Goal: Task Accomplishment & Management: Manage account settings

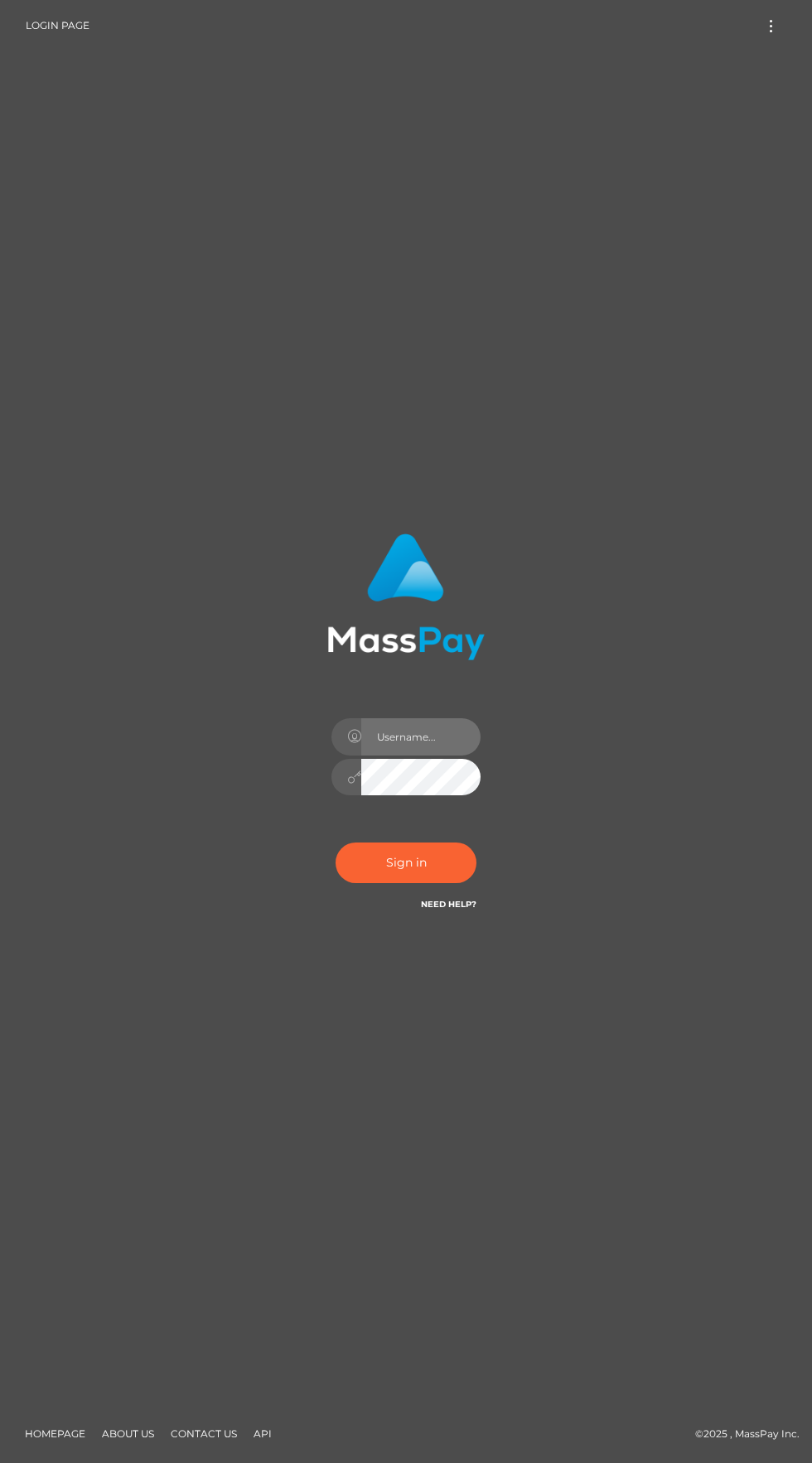
click at [439, 756] on input "text" at bounding box center [421, 737] width 119 height 37
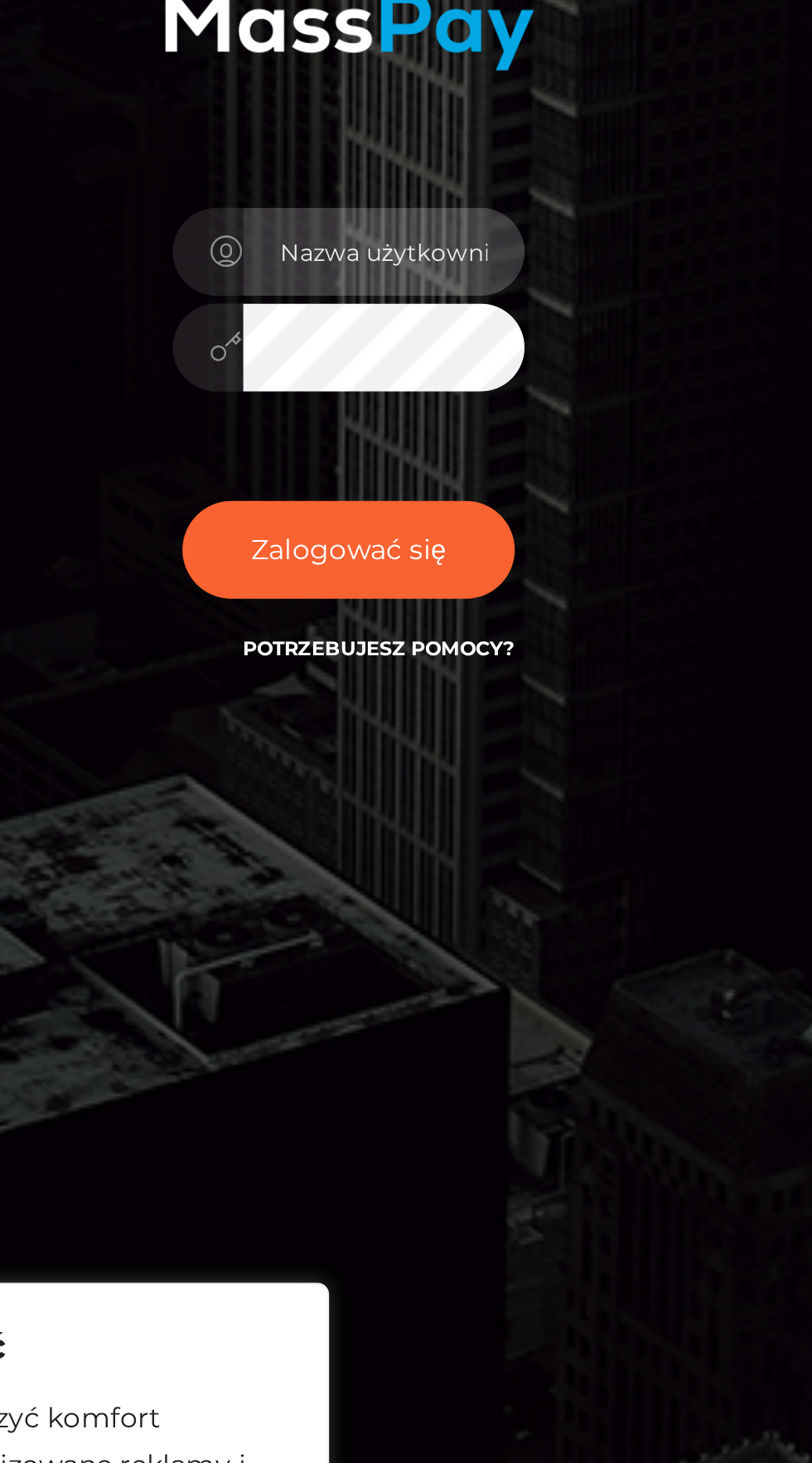
click at [384, 755] on input "text" at bounding box center [421, 736] width 119 height 37
type input "igoddessfindom@proton.me"
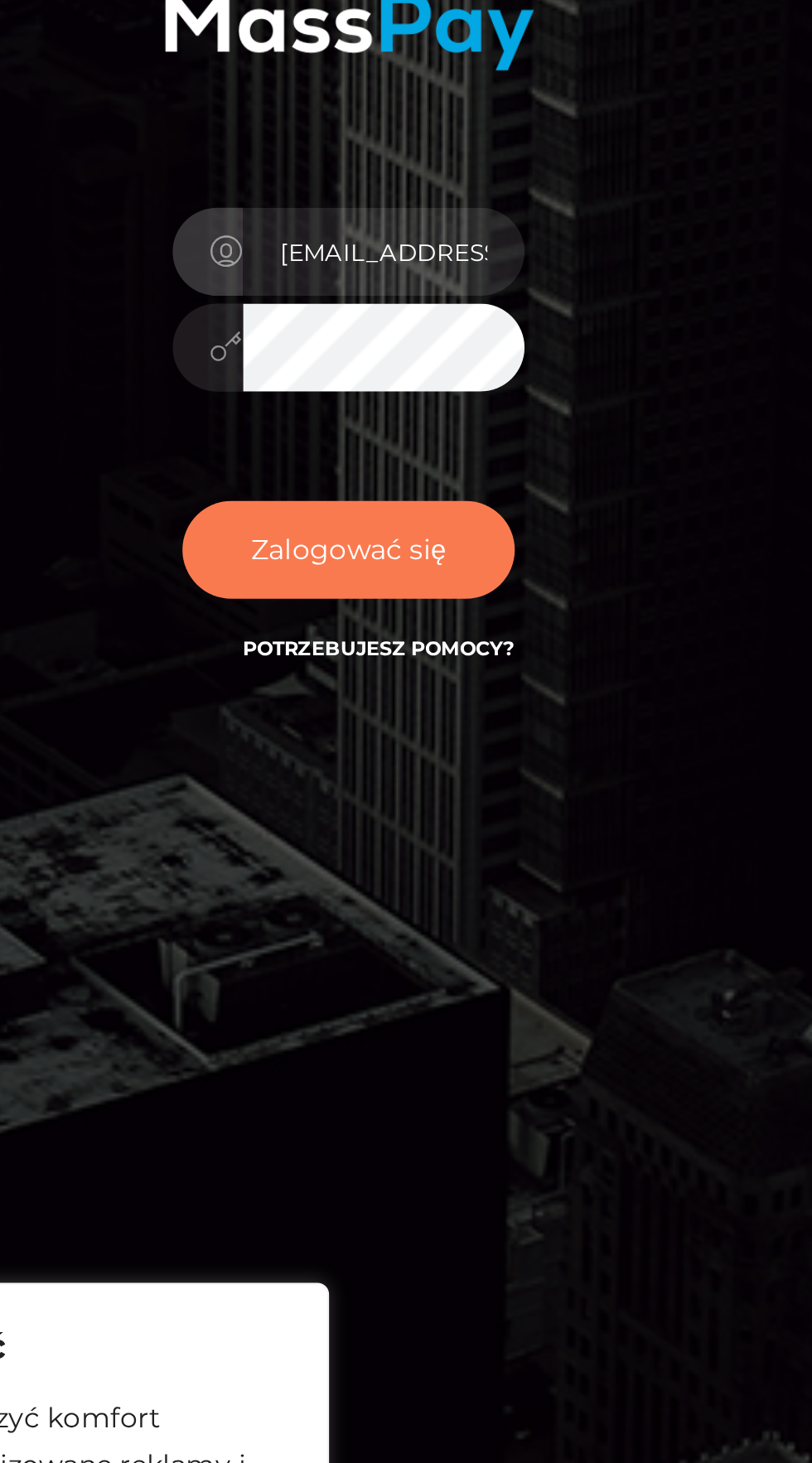
click at [456, 884] on button "Zalogować się" at bounding box center [406, 862] width 141 height 42
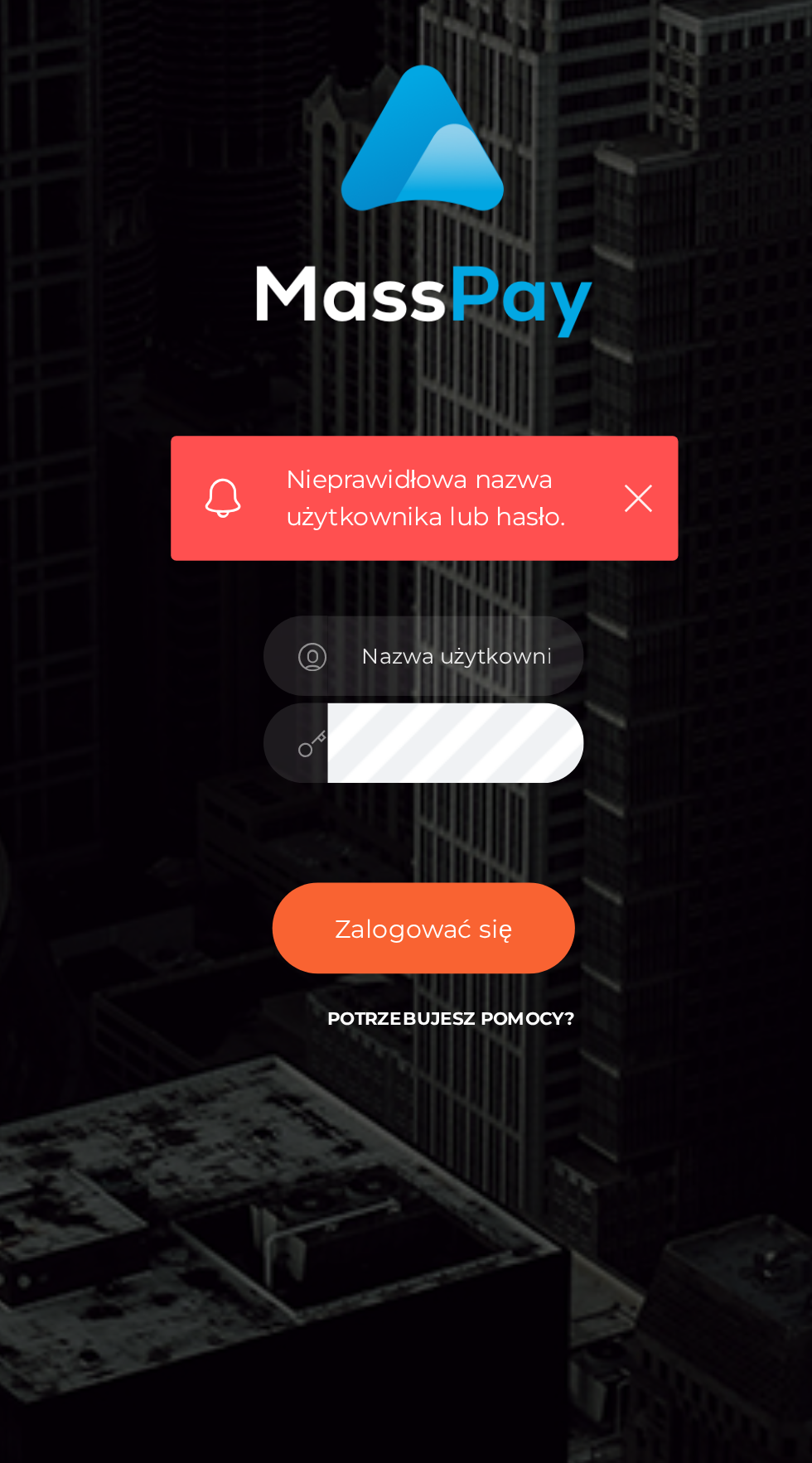
scroll to position [2, 0]
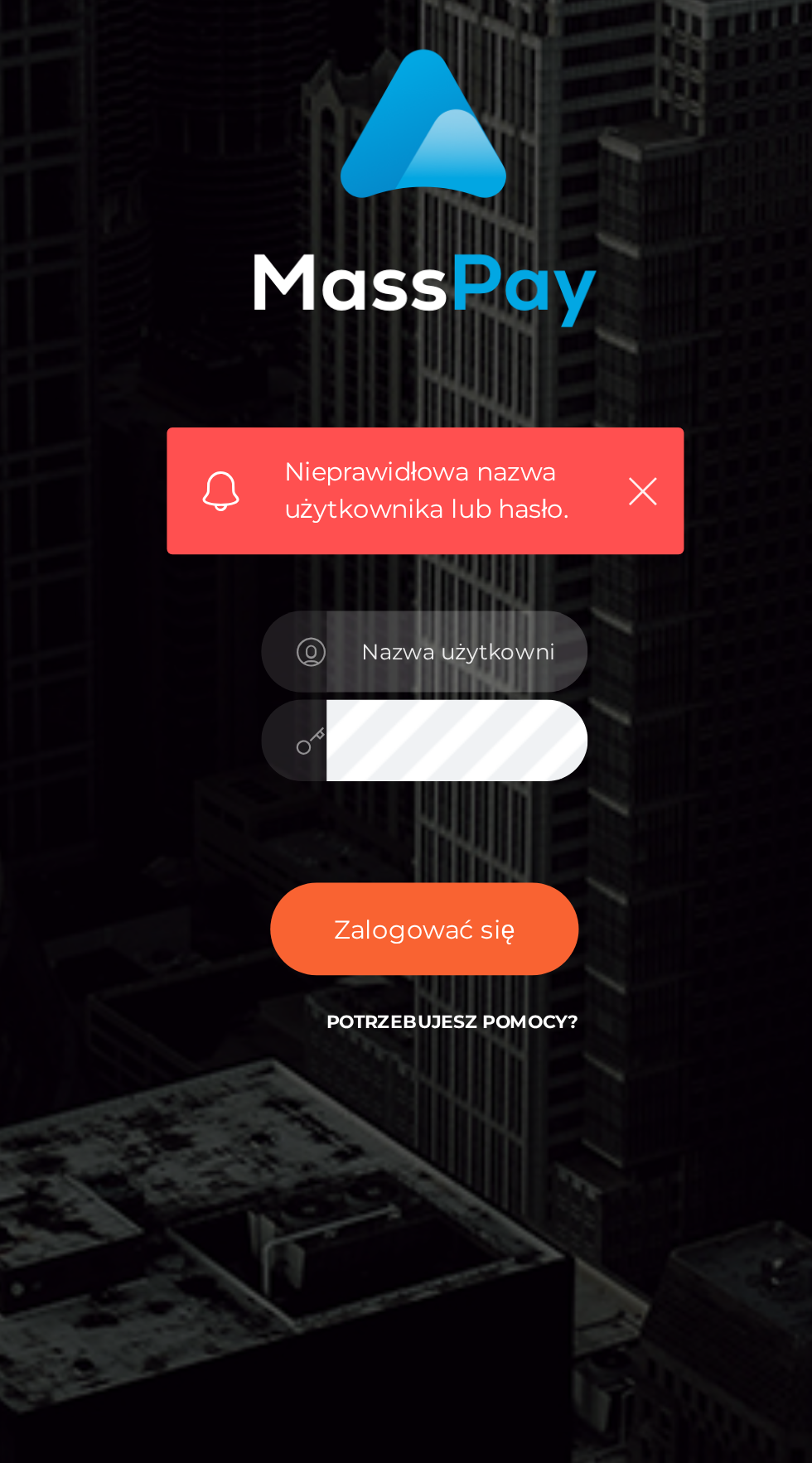
click at [447, 790] on input "text" at bounding box center [421, 772] width 119 height 37
type input "aWdvZGRlc3NmaW5kb21AcHJvdG9uLm1l"
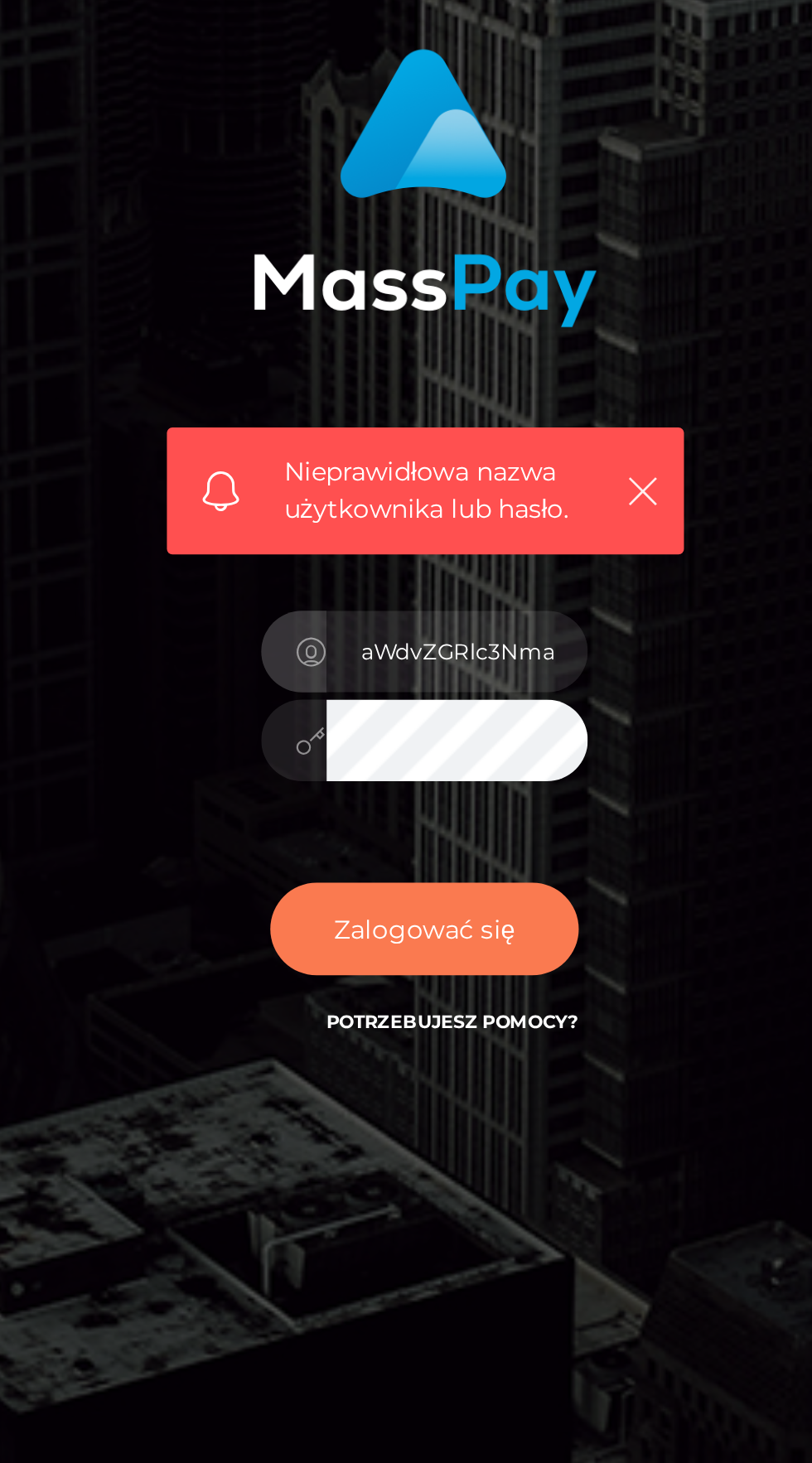
click at [431, 907] on font "Zalogować się" at bounding box center [406, 899] width 83 height 15
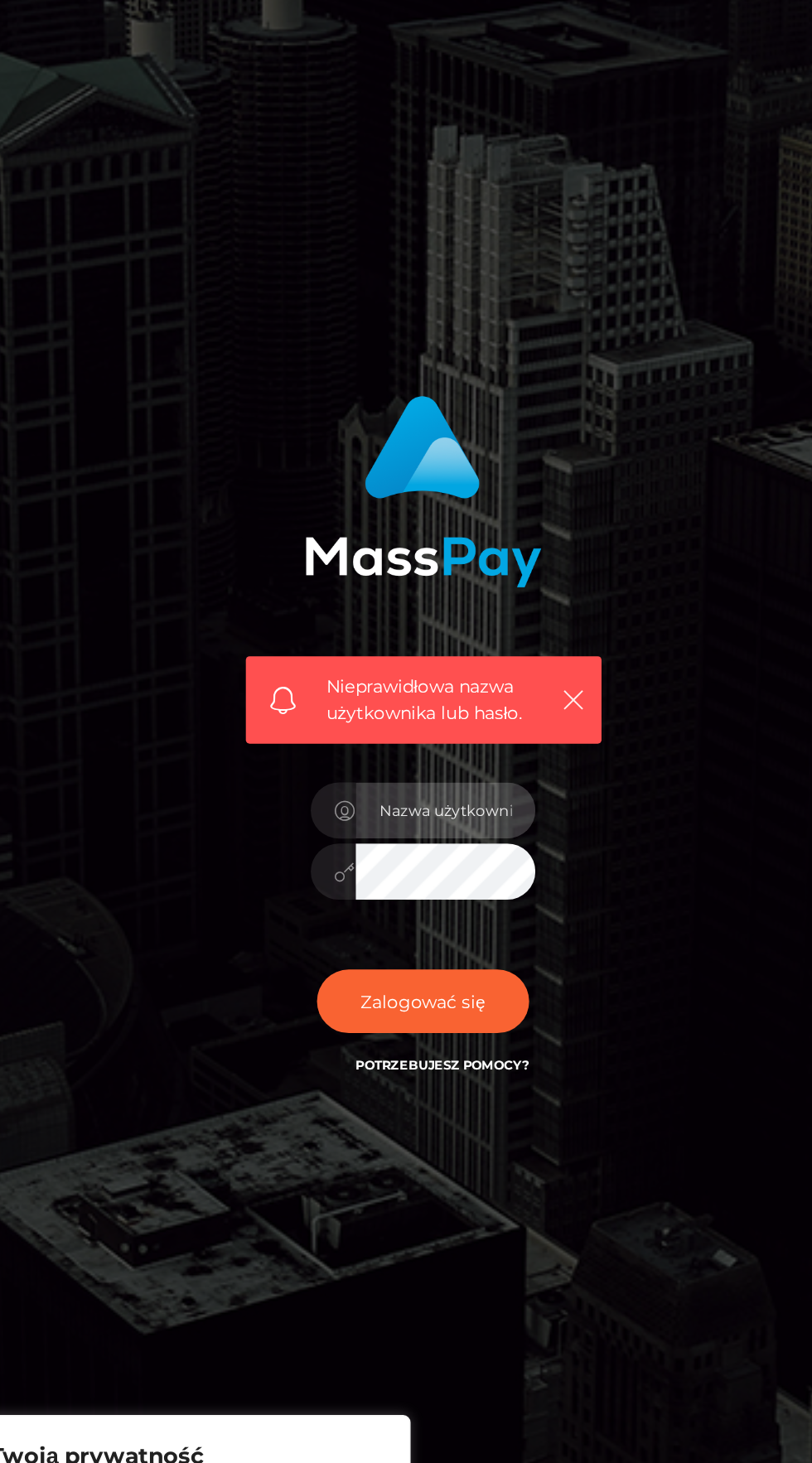
click at [457, 790] on input "text" at bounding box center [421, 772] width 119 height 37
type input "igoddessfindom@proton.me"
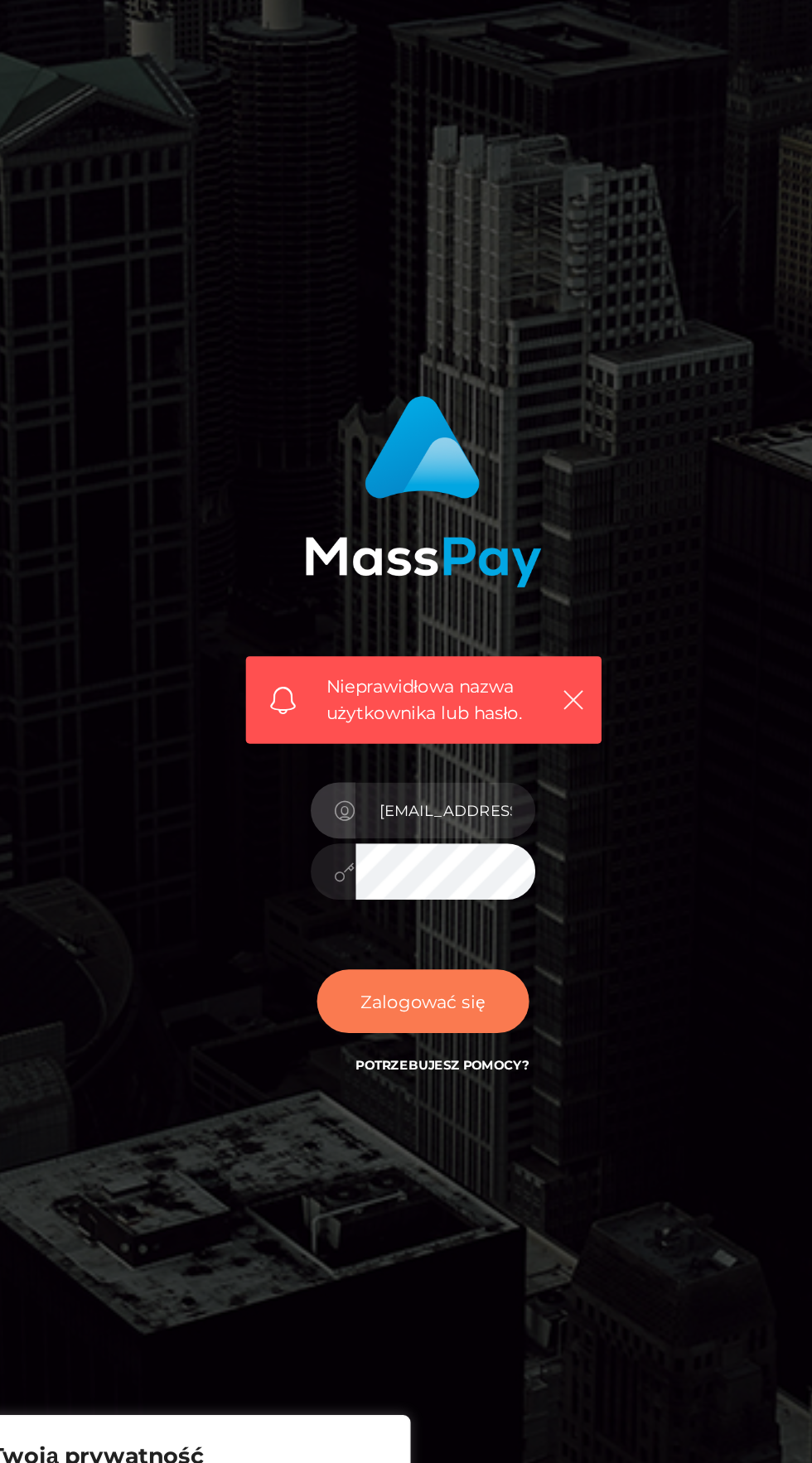
click at [451, 919] on button "Zalogować się" at bounding box center [406, 898] width 141 height 42
